Goal: Task Accomplishment & Management: Complete application form

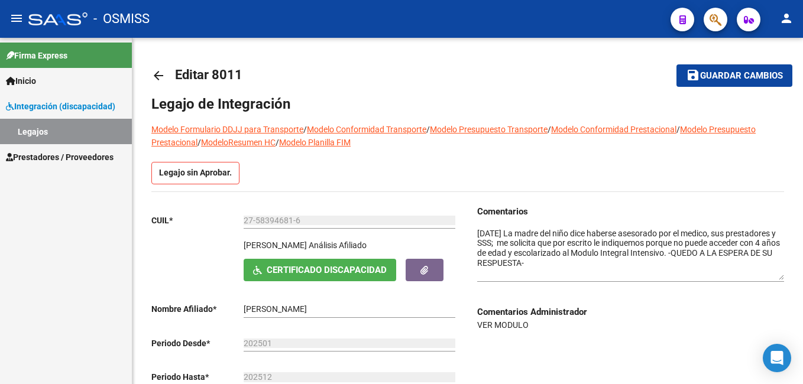
scroll to position [51, 0]
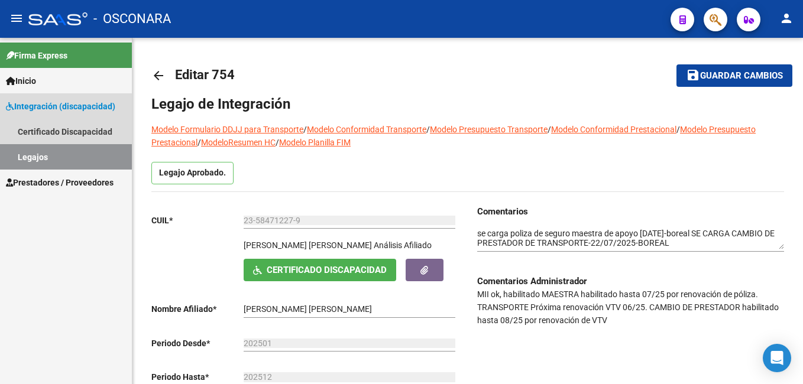
click at [110, 152] on link "Legajos" at bounding box center [66, 156] width 132 height 25
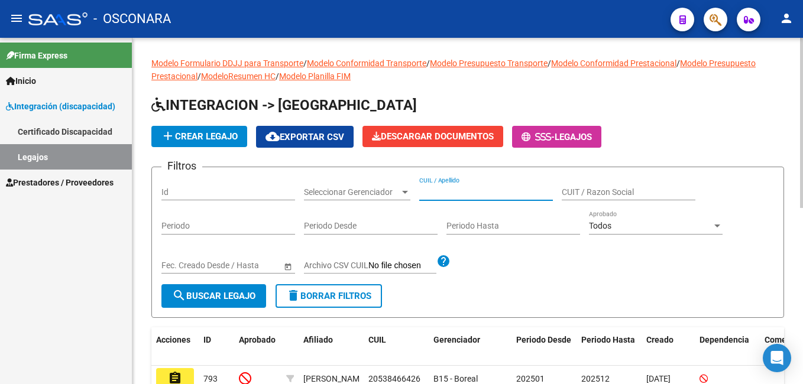
click at [440, 187] on input "CUIL / Apellido" at bounding box center [486, 192] width 134 height 10
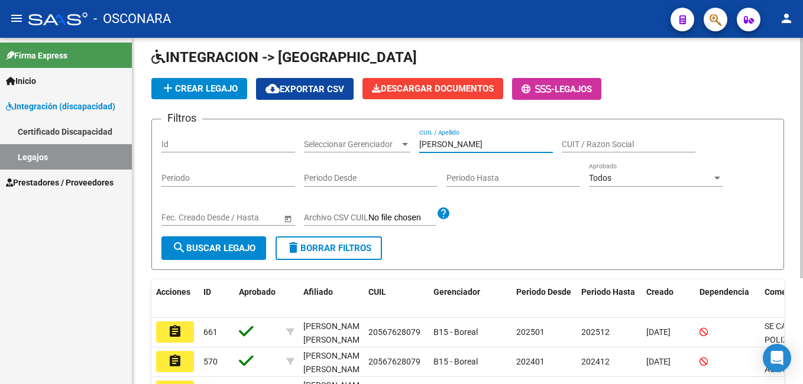
scroll to position [118, 0]
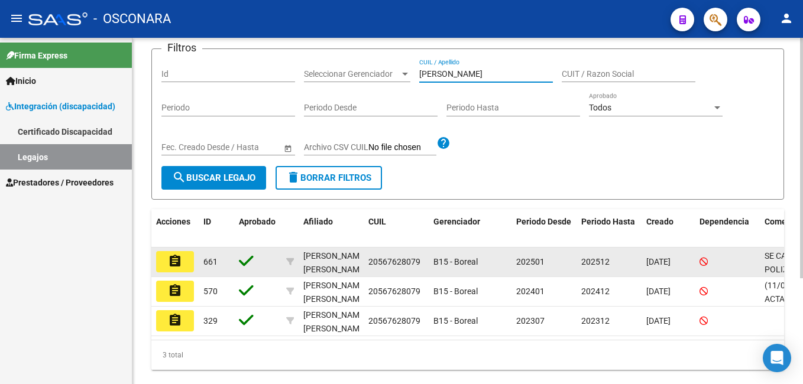
type input "farias"
click at [186, 267] on button "assignment" at bounding box center [175, 261] width 38 height 21
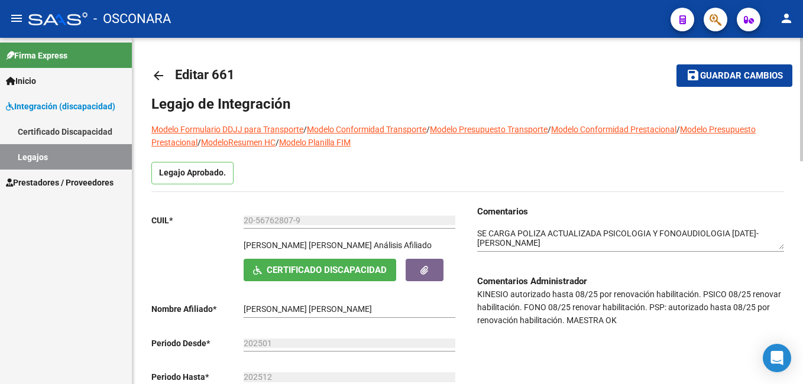
click at [476, 232] on div "Comentarios Comentarios Administrador KINESIO autorizado hasta 08/25 por renova…" at bounding box center [626, 322] width 316 height 235
click at [480, 232] on textarea at bounding box center [630, 239] width 307 height 22
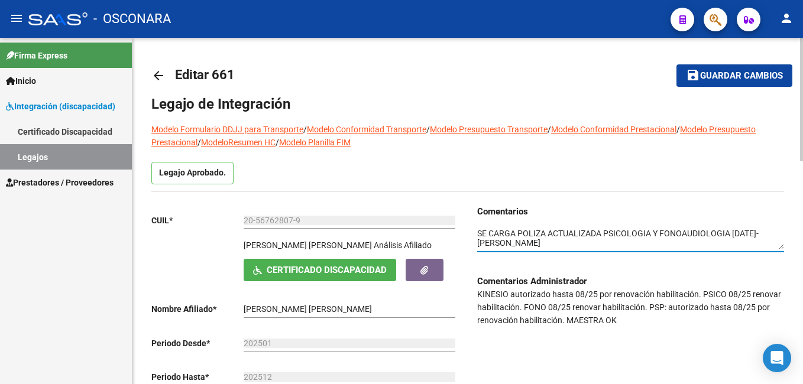
click at [478, 233] on textarea at bounding box center [630, 239] width 307 height 22
click at [485, 240] on textarea at bounding box center [630, 239] width 307 height 22
click at [485, 236] on textarea at bounding box center [630, 239] width 307 height 22
click at [522, 236] on textarea at bounding box center [630, 239] width 307 height 22
type textarea "07/10/2025 se carga poliza de seguro actualizada de psicopedagogia -boreal SE C…"
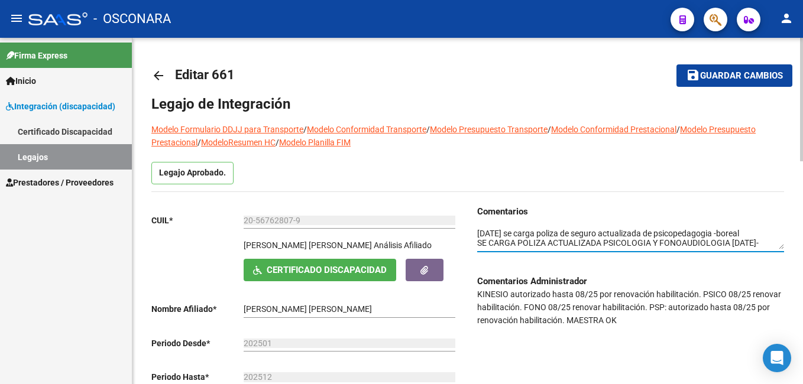
click at [722, 76] on span "Guardar cambios" at bounding box center [741, 76] width 83 height 11
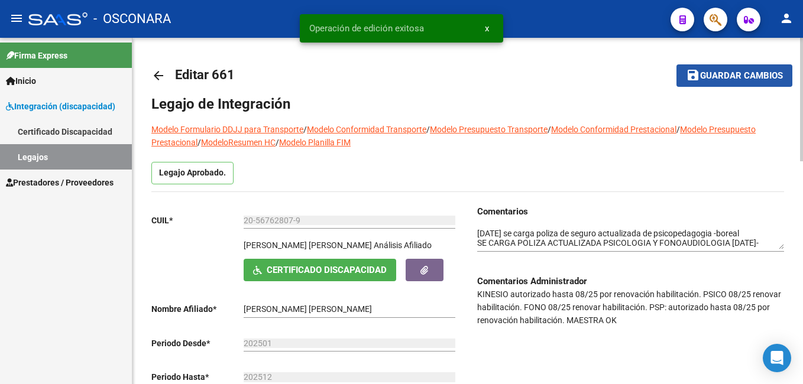
click at [722, 76] on span "Guardar cambios" at bounding box center [741, 76] width 83 height 11
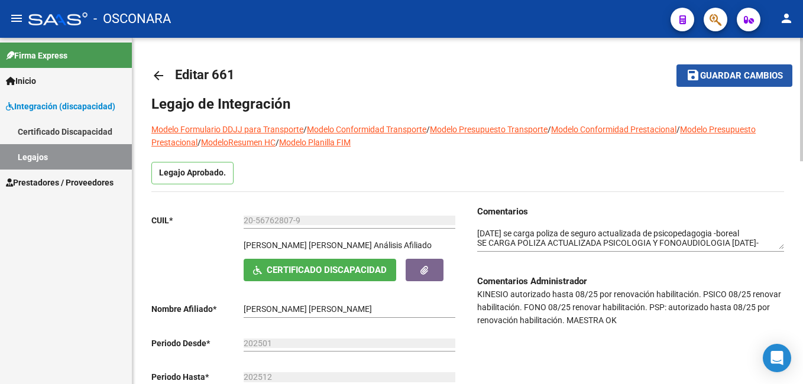
click at [741, 74] on span "Guardar cambios" at bounding box center [741, 76] width 83 height 11
click at [729, 71] on span "Guardar cambios" at bounding box center [741, 76] width 83 height 11
click at [57, 157] on link "Legajos" at bounding box center [66, 156] width 132 height 25
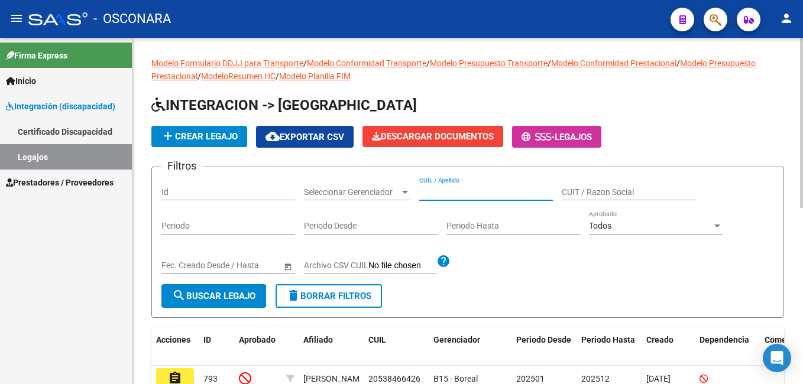
click at [446, 192] on input "CUIL / Apellido" at bounding box center [486, 192] width 134 height 10
click at [239, 192] on input "Id" at bounding box center [228, 192] width 134 height 10
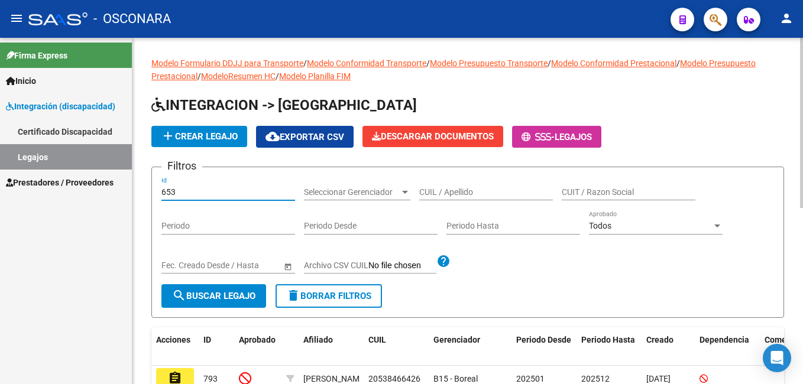
type input "653"
click at [193, 292] on span "search Buscar Legajo" at bounding box center [213, 296] width 83 height 11
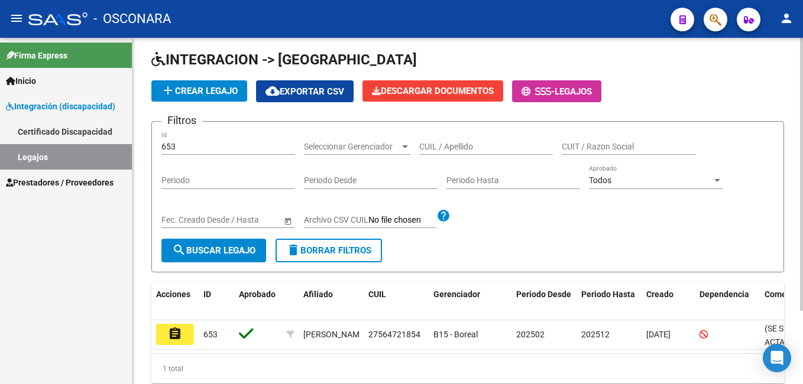
scroll to position [93, 0]
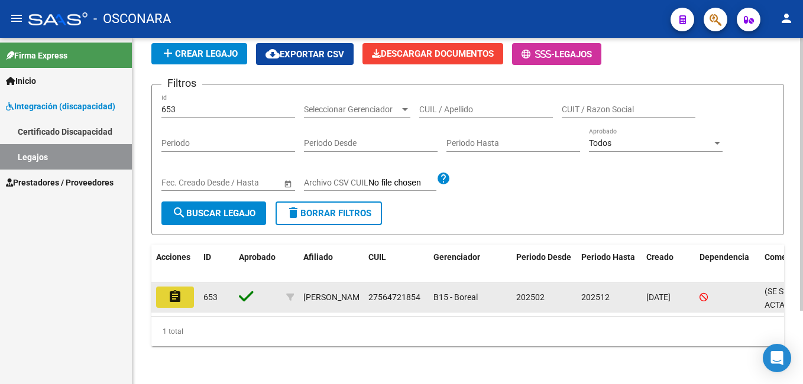
click at [175, 290] on mat-icon "assignment" at bounding box center [175, 297] width 14 height 14
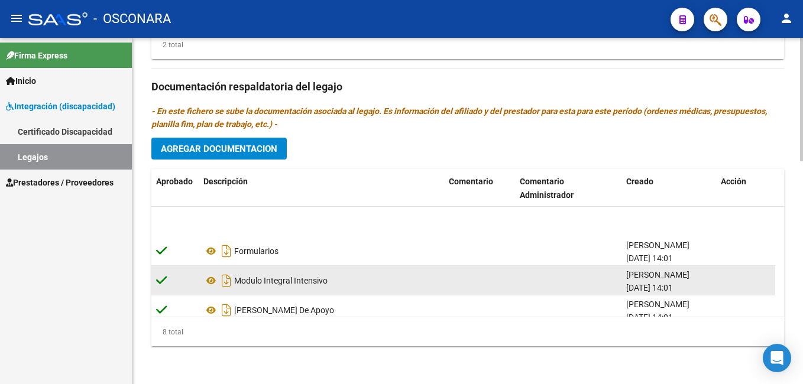
scroll to position [131, 0]
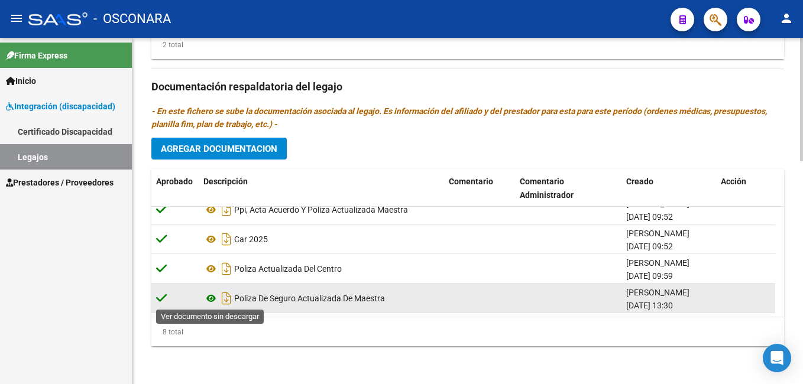
click at [208, 299] on icon at bounding box center [210, 298] width 15 height 14
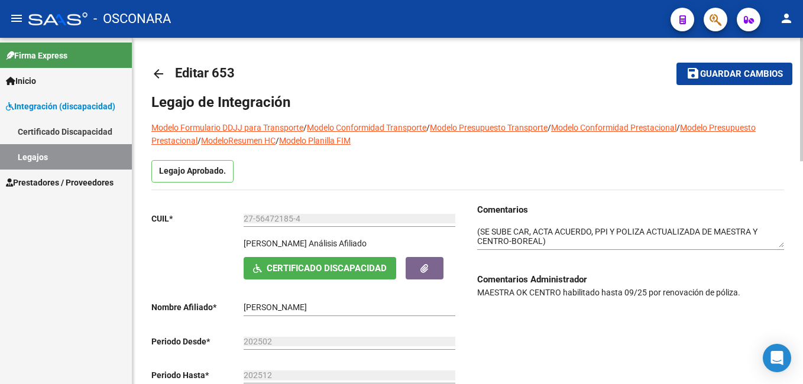
scroll to position [0, 0]
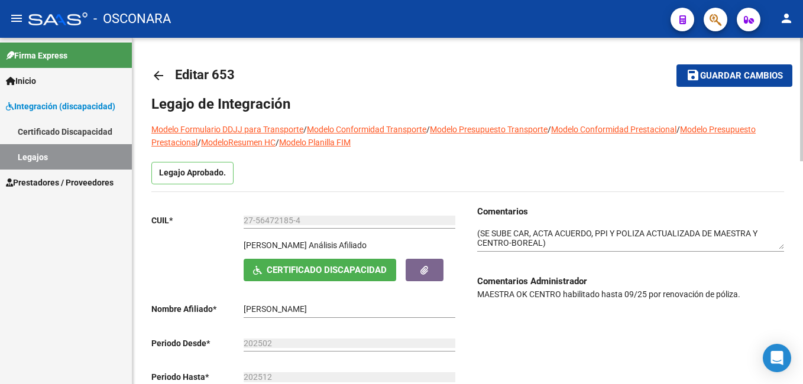
click at [474, 235] on div "Comentarios Comentarios Administrador MAESTRA OK CENTRO habilitado hasta 09/25 …" at bounding box center [626, 322] width 316 height 235
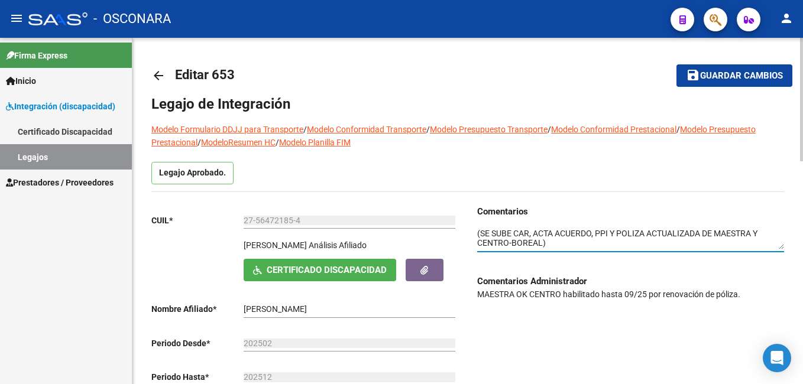
click at [477, 233] on textarea at bounding box center [630, 239] width 307 height 22
type textarea "30/09/2025-se cargo poliza de seguro actualizada -boreal(SE SUBE CAR, ACTA ACUE…"
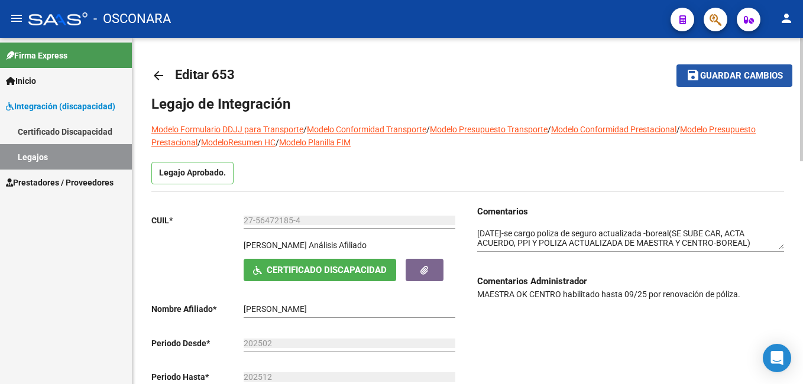
click at [751, 79] on span "Guardar cambios" at bounding box center [741, 76] width 83 height 11
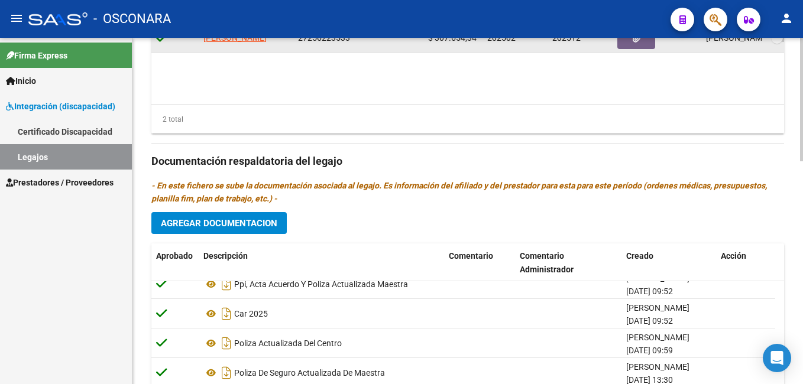
scroll to position [627, 0]
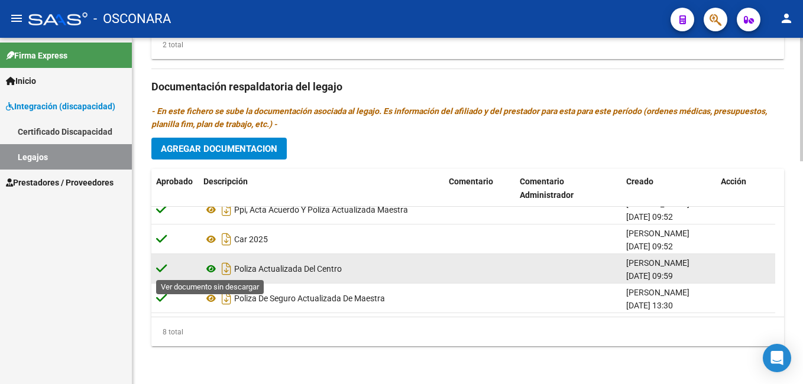
click at [212, 268] on icon at bounding box center [210, 269] width 15 height 14
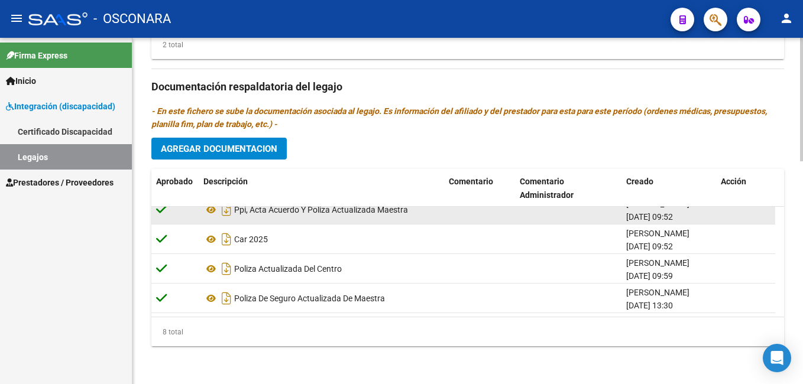
scroll to position [131, 0]
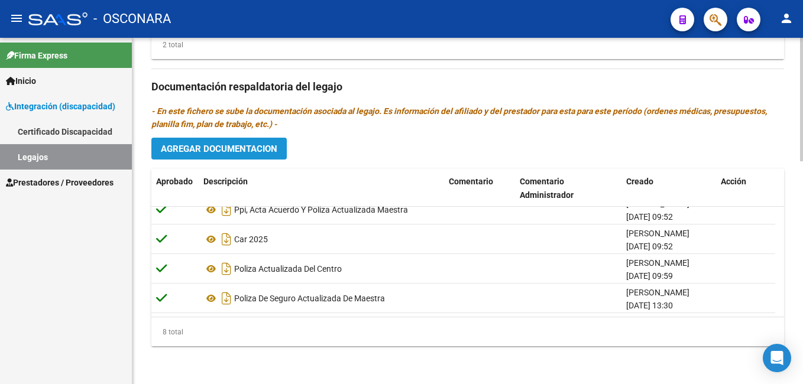
click at [198, 145] on span "Agregar Documentacion" at bounding box center [219, 149] width 116 height 11
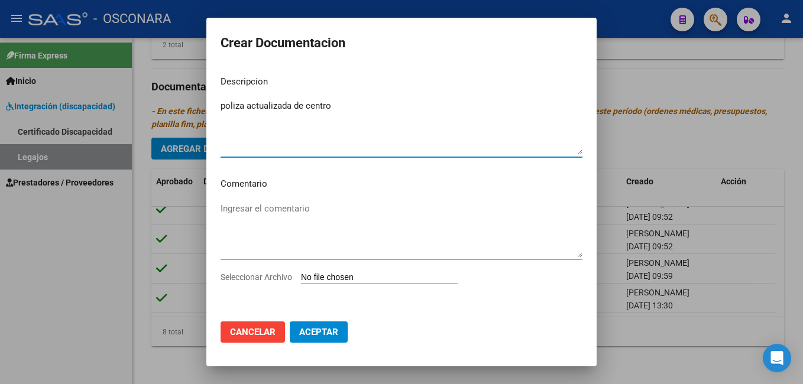
type textarea "poliza actualizada de centro"
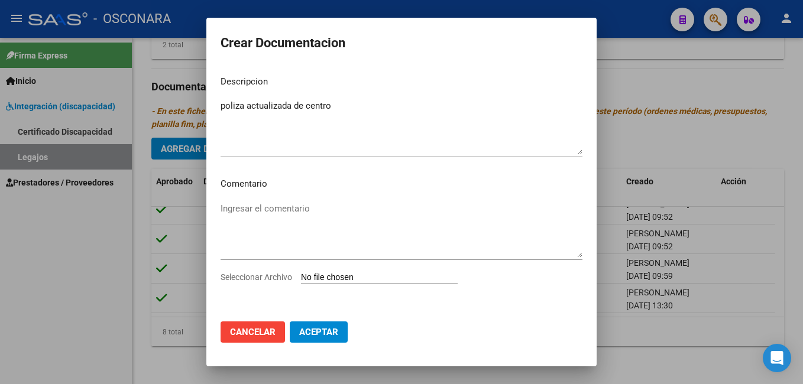
click at [330, 280] on input "Seleccionar Archivo" at bounding box center [379, 277] width 157 height 11
type input "C:\fakepath\IRID GLLEN_removed.pdf"
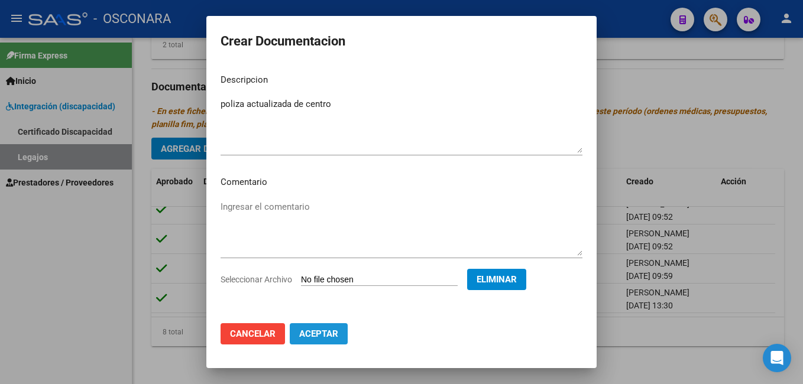
click at [323, 334] on span "Aceptar" at bounding box center [318, 334] width 39 height 11
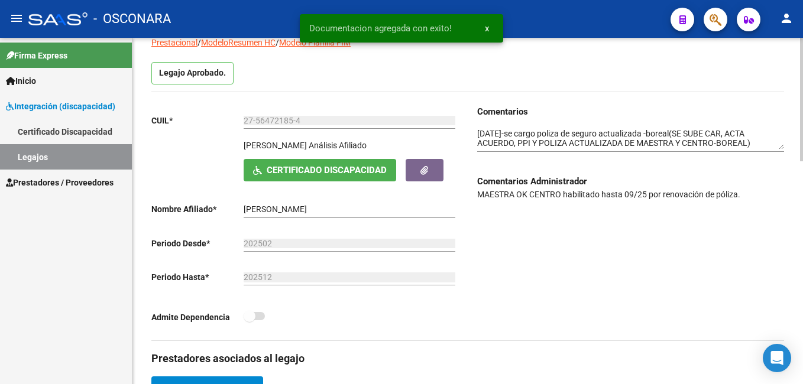
scroll to position [95, 0]
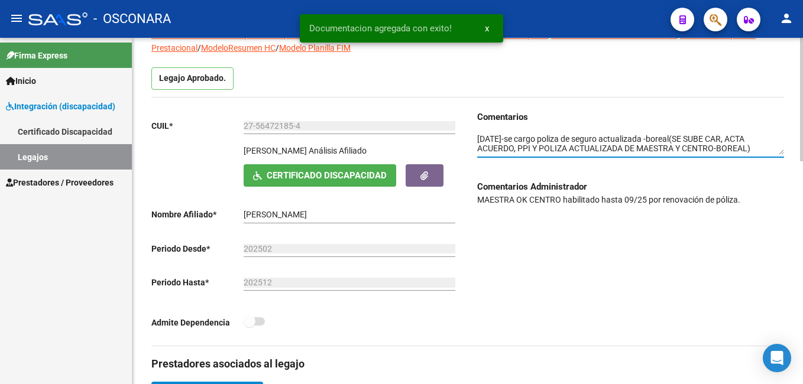
click at [479, 139] on textarea at bounding box center [630, 144] width 307 height 22
click at [478, 139] on textarea at bounding box center [630, 144] width 307 height 22
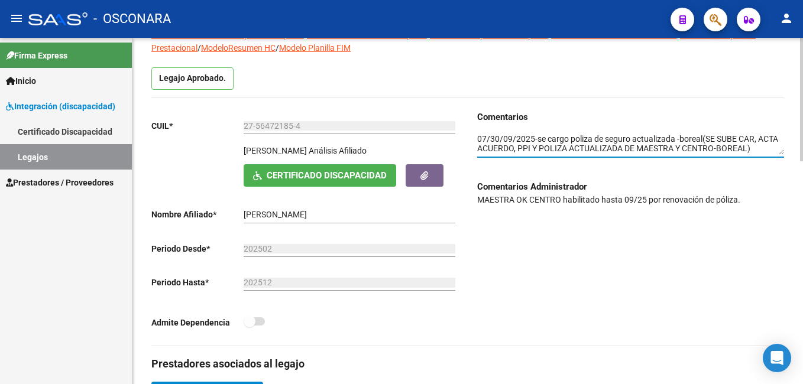
click at [488, 137] on textarea at bounding box center [630, 144] width 307 height 22
click at [491, 138] on textarea at bounding box center [630, 144] width 307 height 22
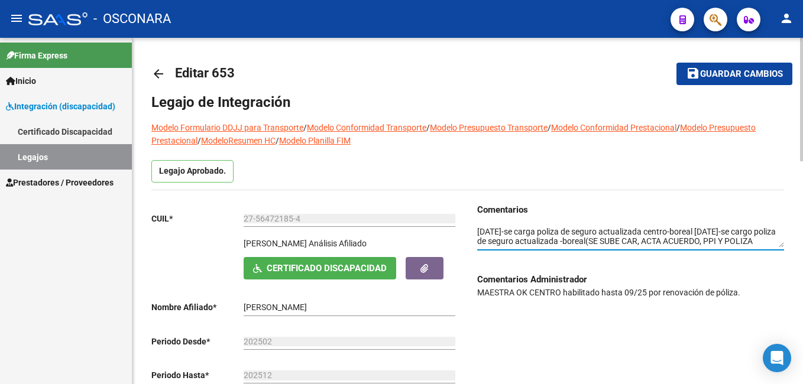
scroll to position [0, 0]
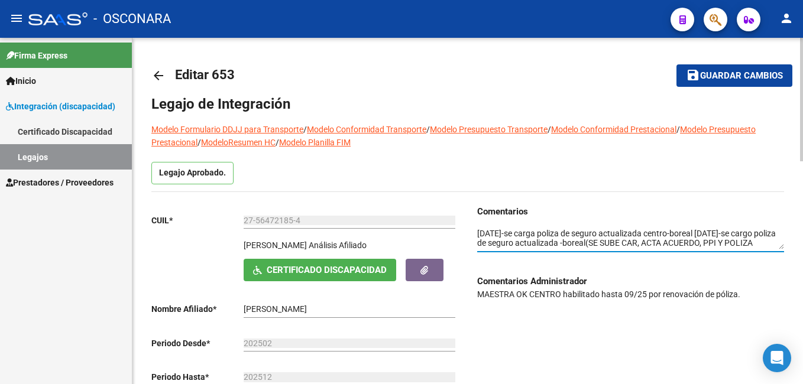
type textarea "07/10/2025-se carga poliza de seguro actualizada centro-boreal 30/09/2025-se ca…"
click at [715, 74] on span "Guardar cambios" at bounding box center [741, 76] width 83 height 11
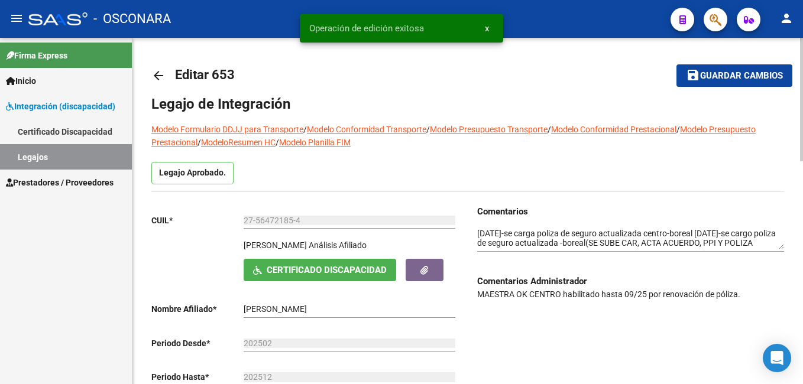
click at [715, 74] on span "Guardar cambios" at bounding box center [741, 76] width 83 height 11
click at [716, 74] on span "Guardar cambios" at bounding box center [741, 76] width 83 height 11
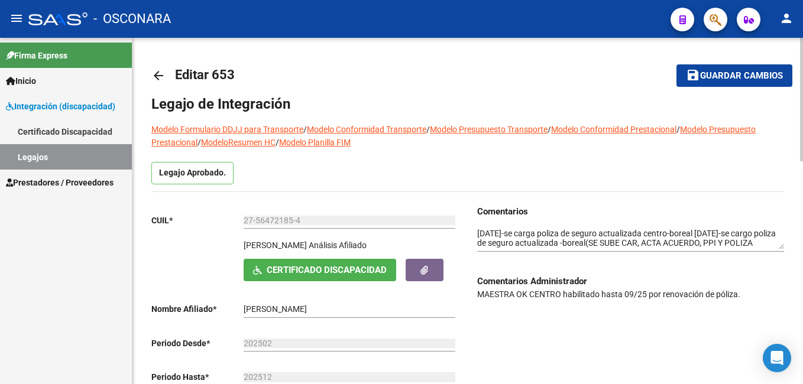
click at [721, 69] on button "save Guardar cambios" at bounding box center [734, 75] width 116 height 22
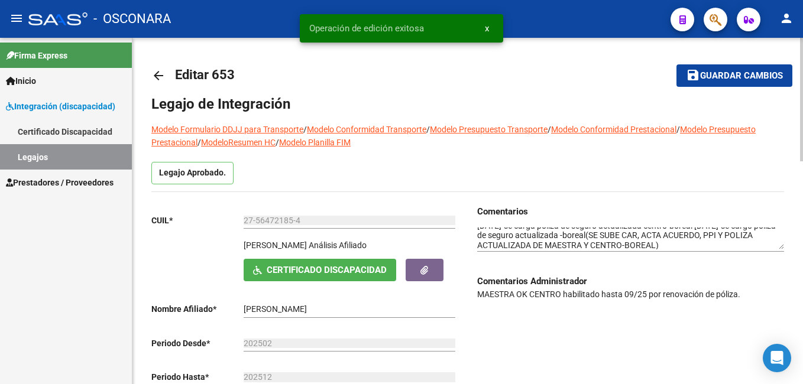
scroll to position [9, 0]
